Goal: Information Seeking & Learning: Compare options

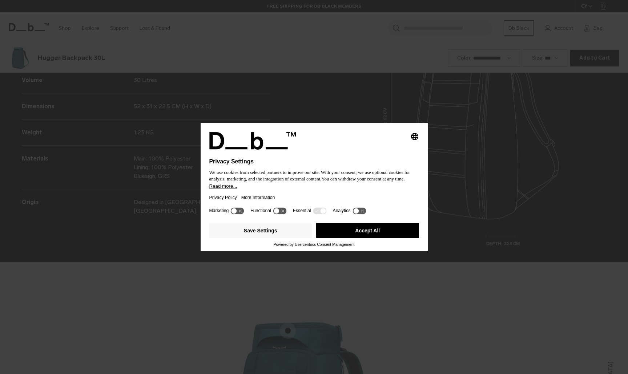
scroll to position [1123, 0]
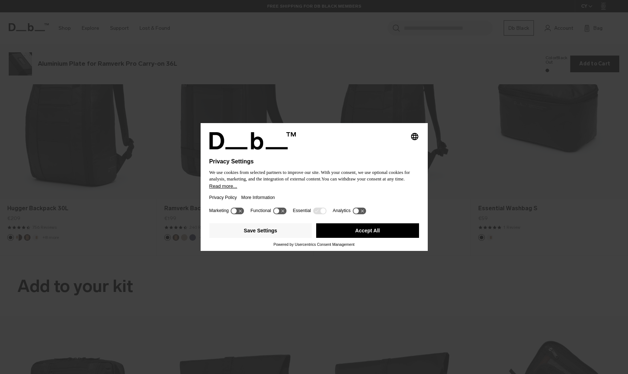
scroll to position [1123, 0]
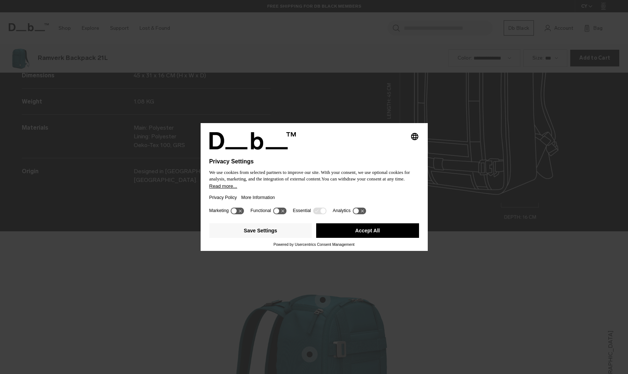
scroll to position [1123, 0]
